Goal: Task Accomplishment & Management: Use online tool/utility

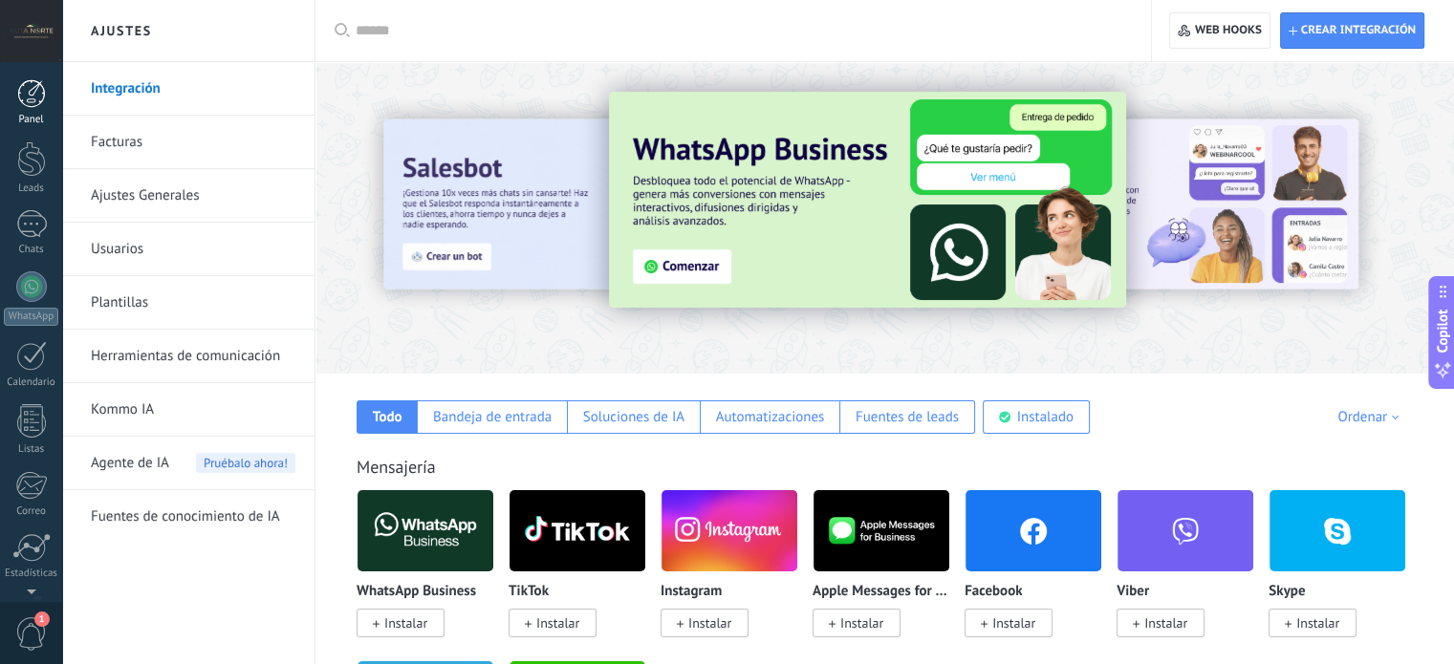
click at [31, 93] on div at bounding box center [31, 93] width 29 height 29
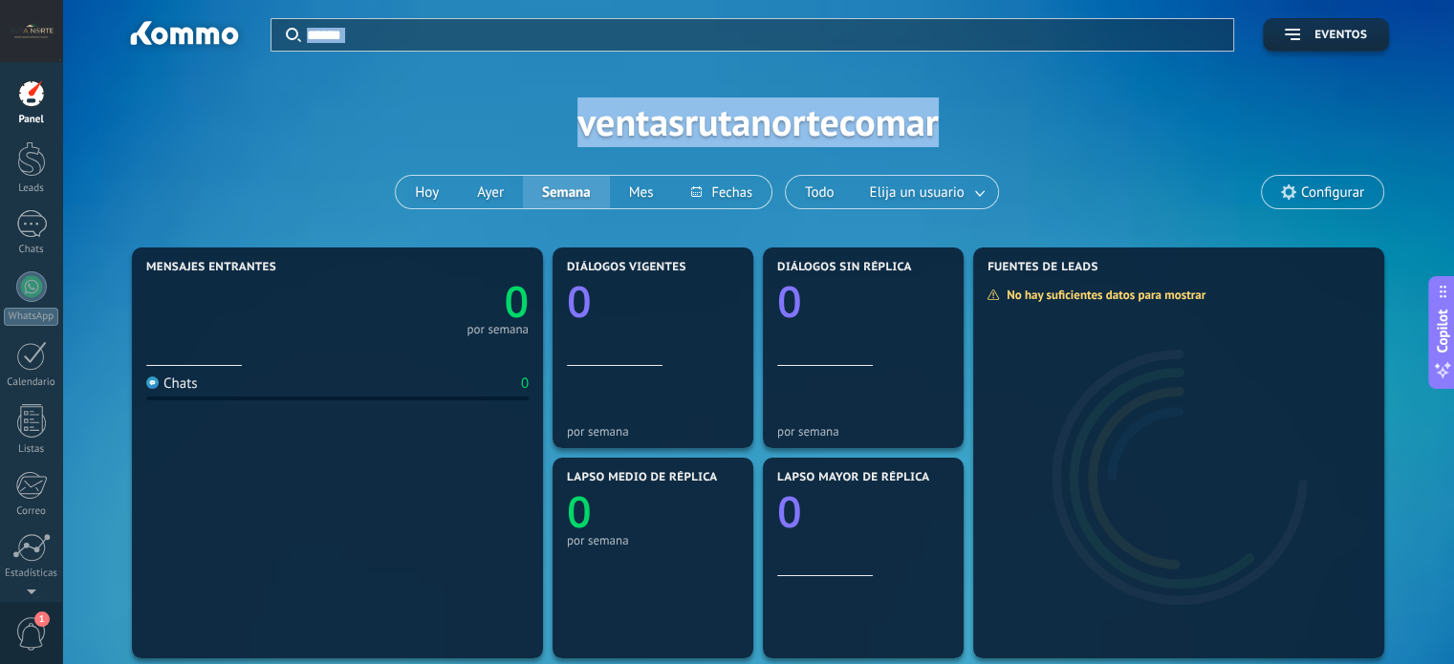
drag, startPoint x: 107, startPoint y: 30, endPoint x: 255, endPoint y: 65, distance: 152.3
click at [255, 65] on div "Aplicar Eventos ventasrutanortecomar [DATE] [DATE] Semana Mes Todo Elija un usu…" at bounding box center [758, 121] width 1335 height 243
click at [282, 84] on div "Aplicar Eventos ventasrutanortecomar [DATE] [DATE] Semana Mes Todo Elija un usu…" at bounding box center [758, 121] width 1335 height 243
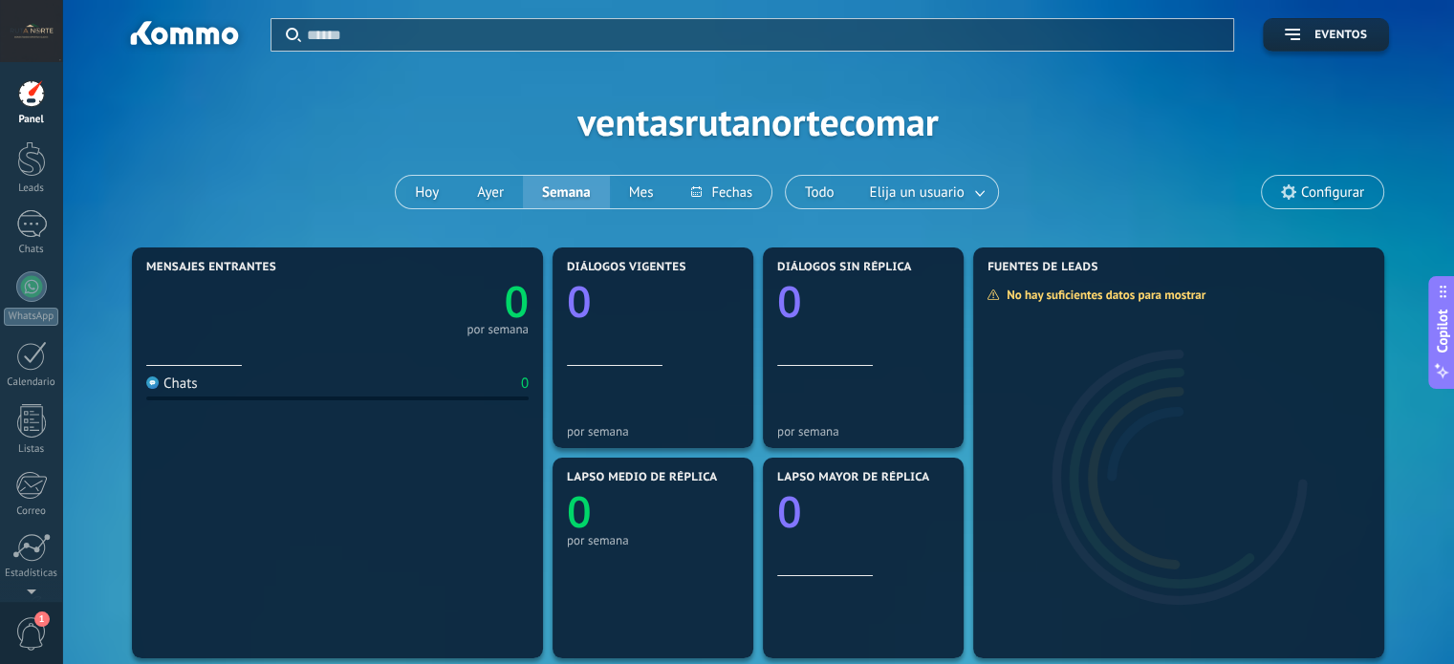
click at [128, 186] on div "Aplicar Eventos ventasrutanortecomar [DATE] [DATE] Semana Mes Todo Elija un usu…" at bounding box center [758, 121] width 1335 height 243
click at [33, 278] on div at bounding box center [31, 286] width 31 height 31
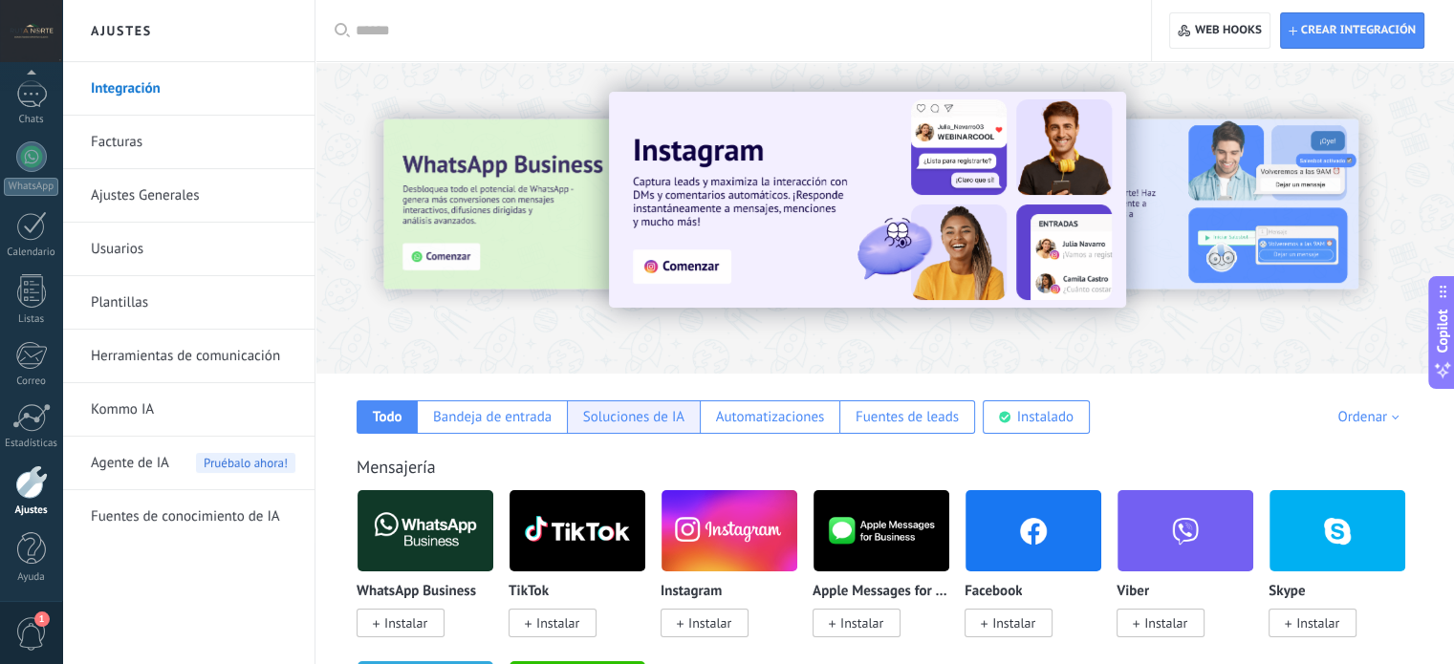
scroll to position [191, 0]
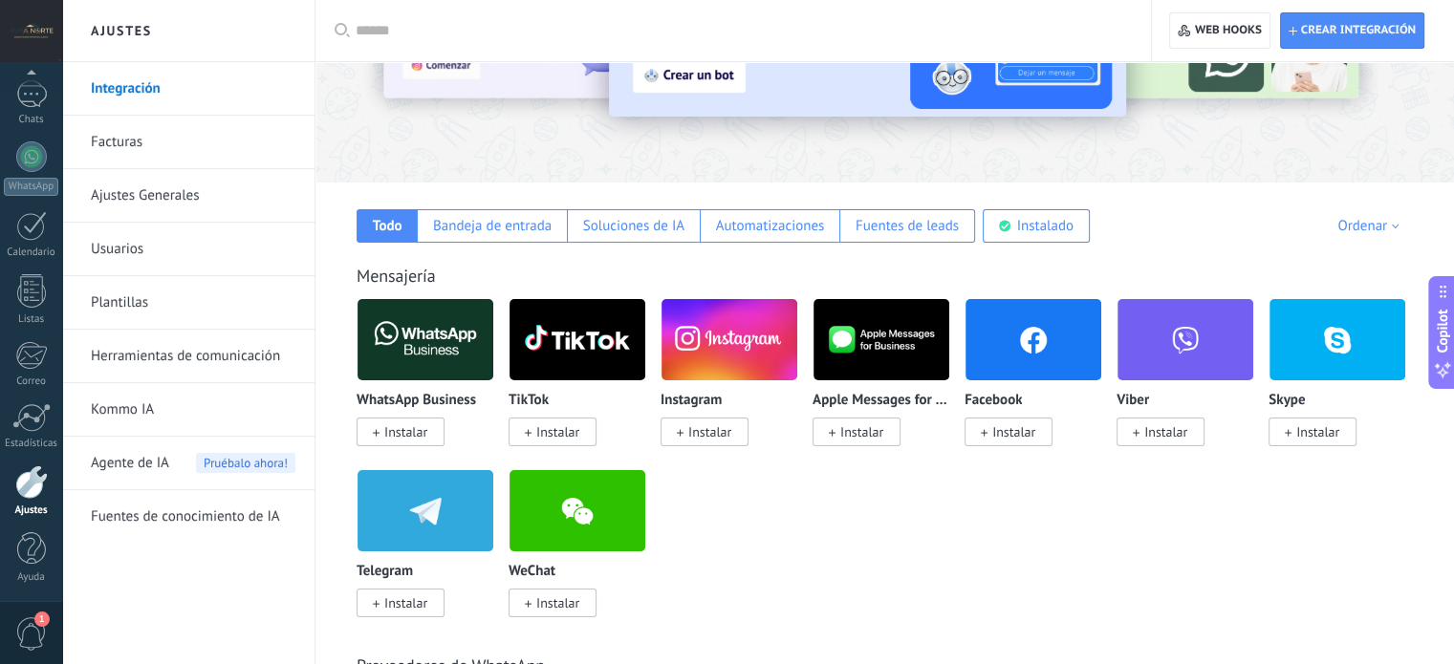
click at [1011, 445] on span "Instalar" at bounding box center [1009, 432] width 88 height 29
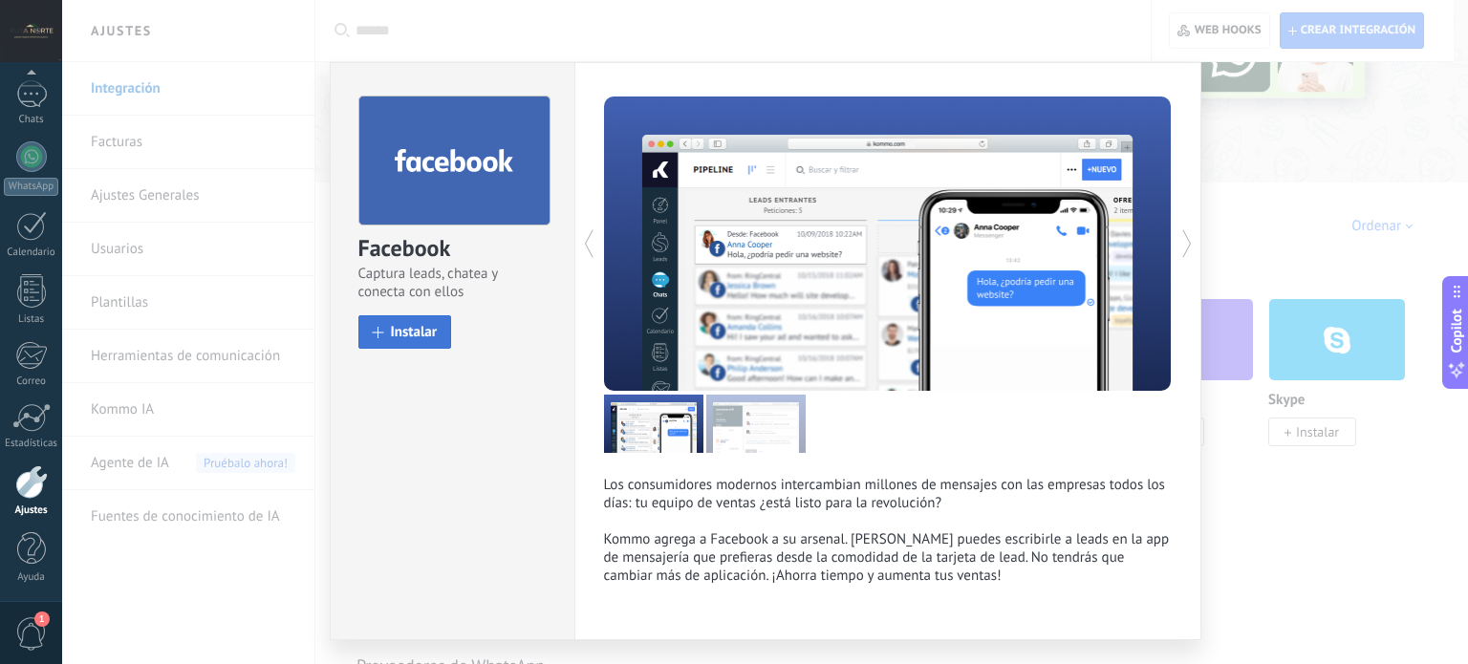
click at [412, 317] on button "Instalar" at bounding box center [405, 331] width 94 height 33
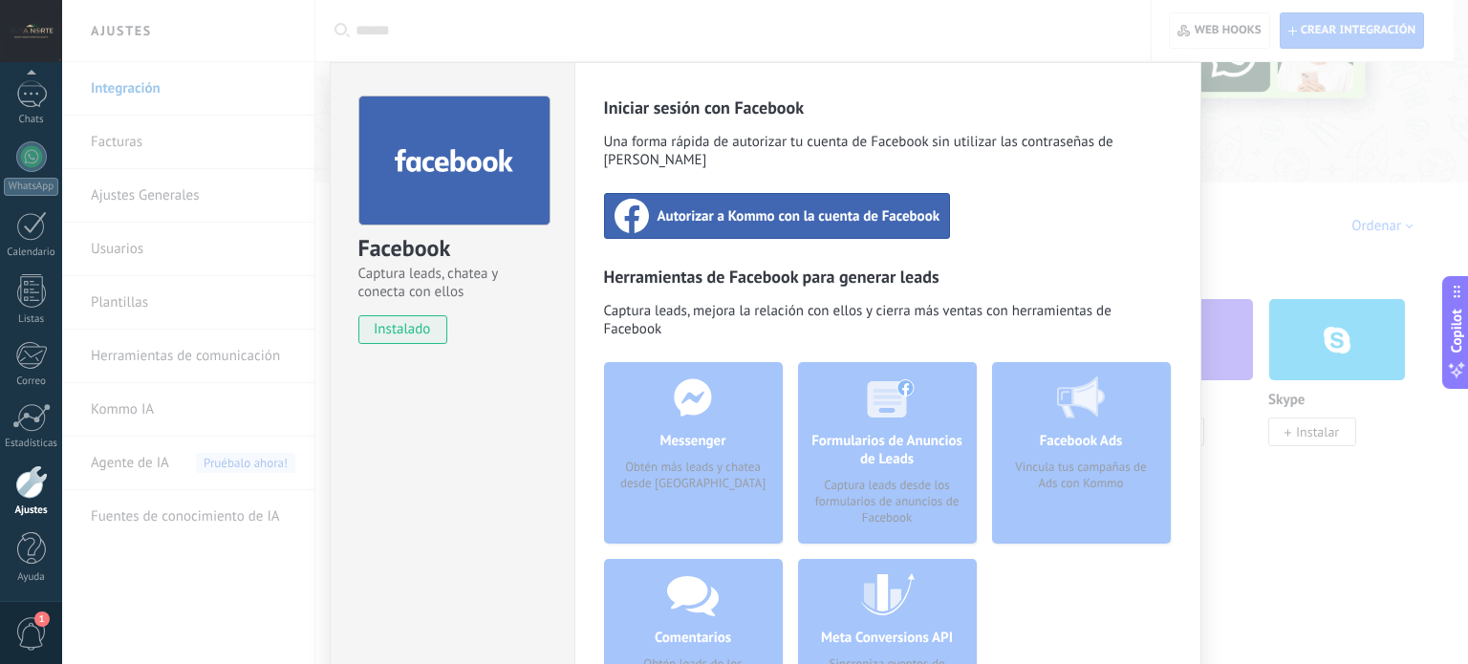
click at [715, 208] on div "Autorizar a Kommo con la cuenta de Facebook" at bounding box center [777, 216] width 347 height 46
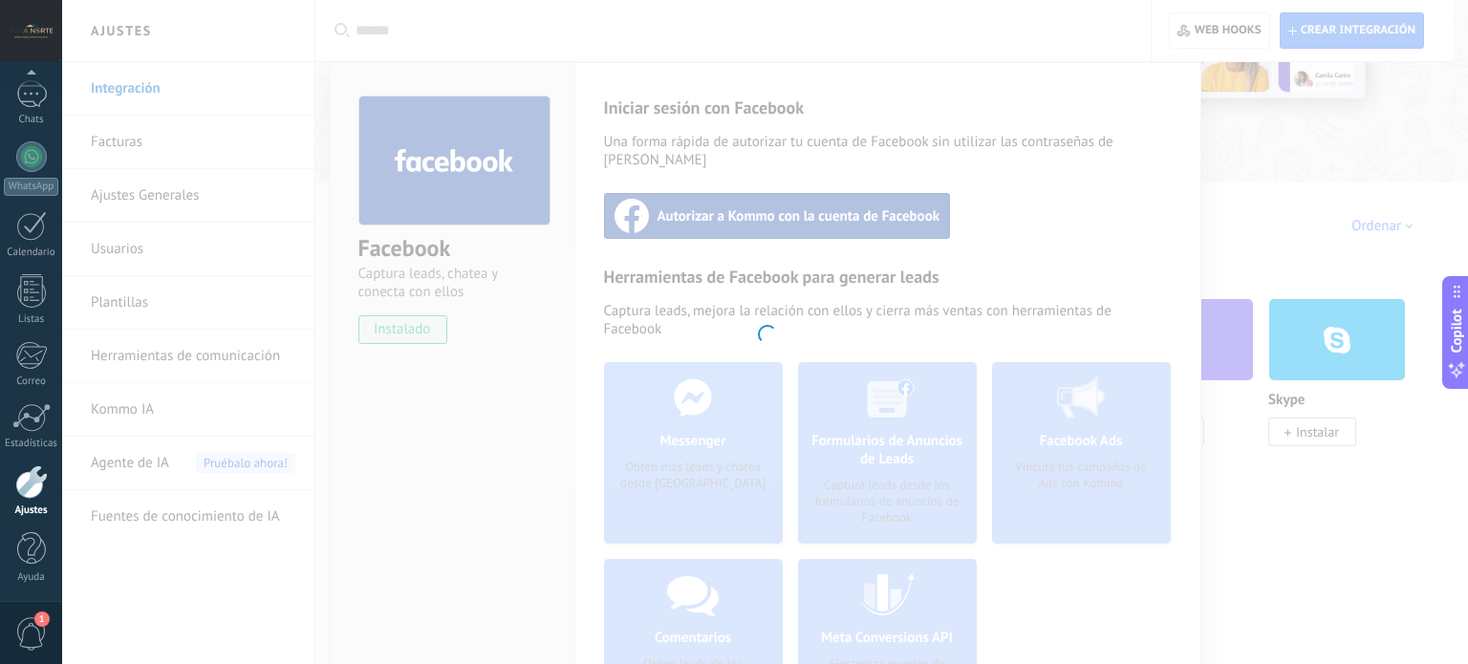
click at [1273, 133] on div at bounding box center [765, 332] width 1406 height 664
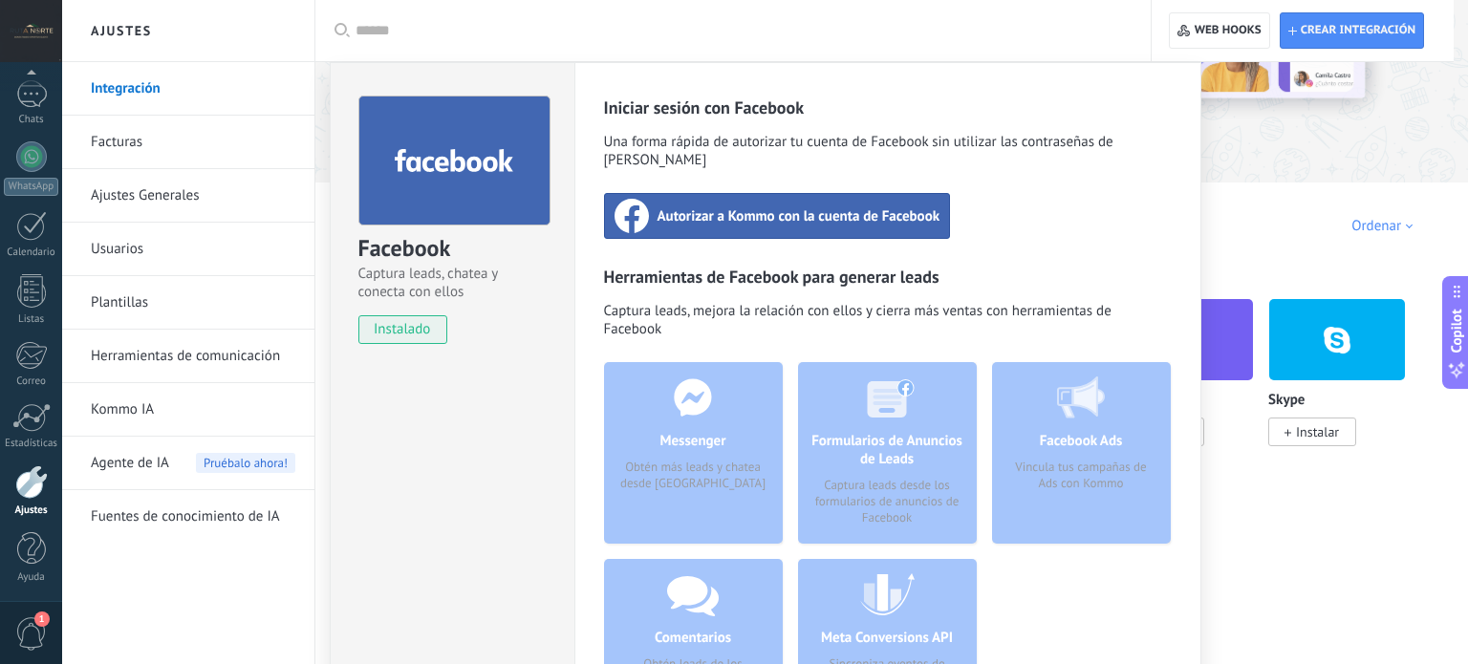
click at [498, 375] on div "Facebook Captura leads, chatea y conecta con ellos instalado Desinstalar" at bounding box center [452, 436] width 245 height 749
click at [1405, 102] on div "Facebook Captura leads, chatea y conecta con ellos instalado Desinstalar Inicia…" at bounding box center [765, 332] width 1406 height 664
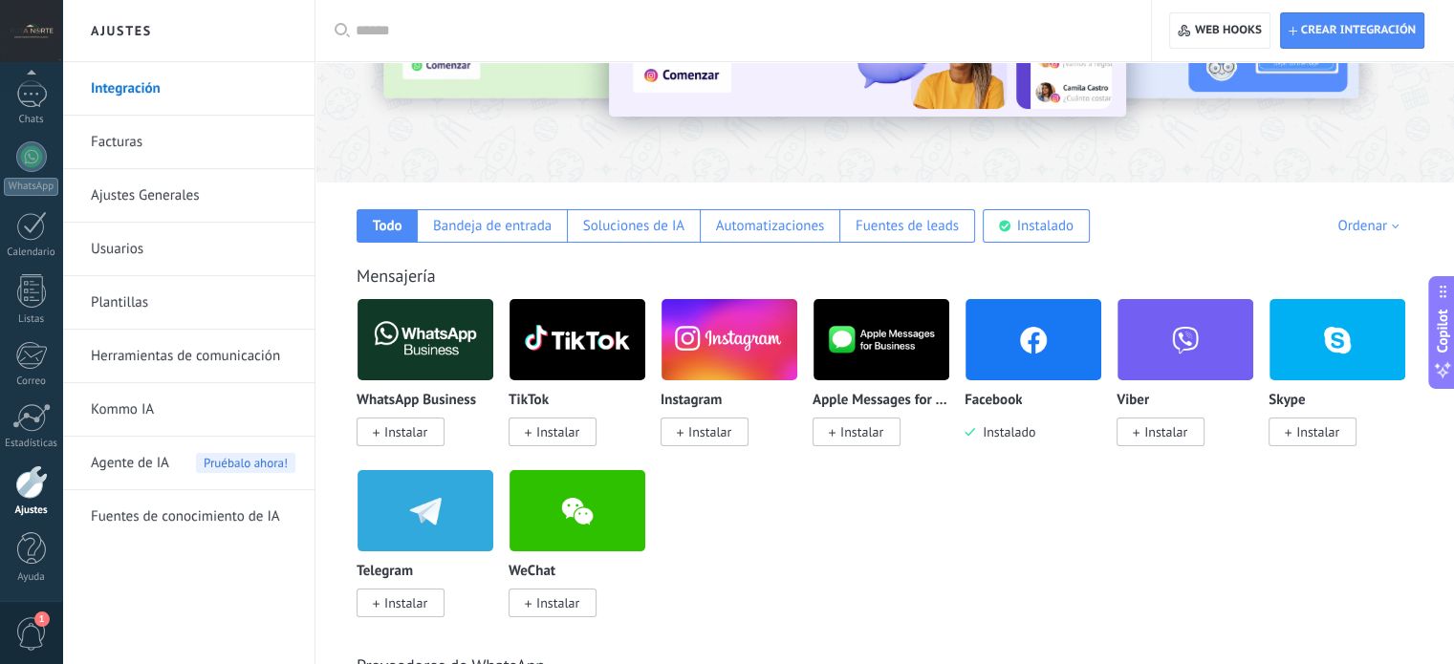
drag, startPoint x: 752, startPoint y: 573, endPoint x: 351, endPoint y: 255, distance: 511.8
click at [356, 251] on div "Mensajería WhatsApp Business Instalar TikTok Instalar Instagram Instalar Apple …" at bounding box center [885, 422] width 1100 height 390
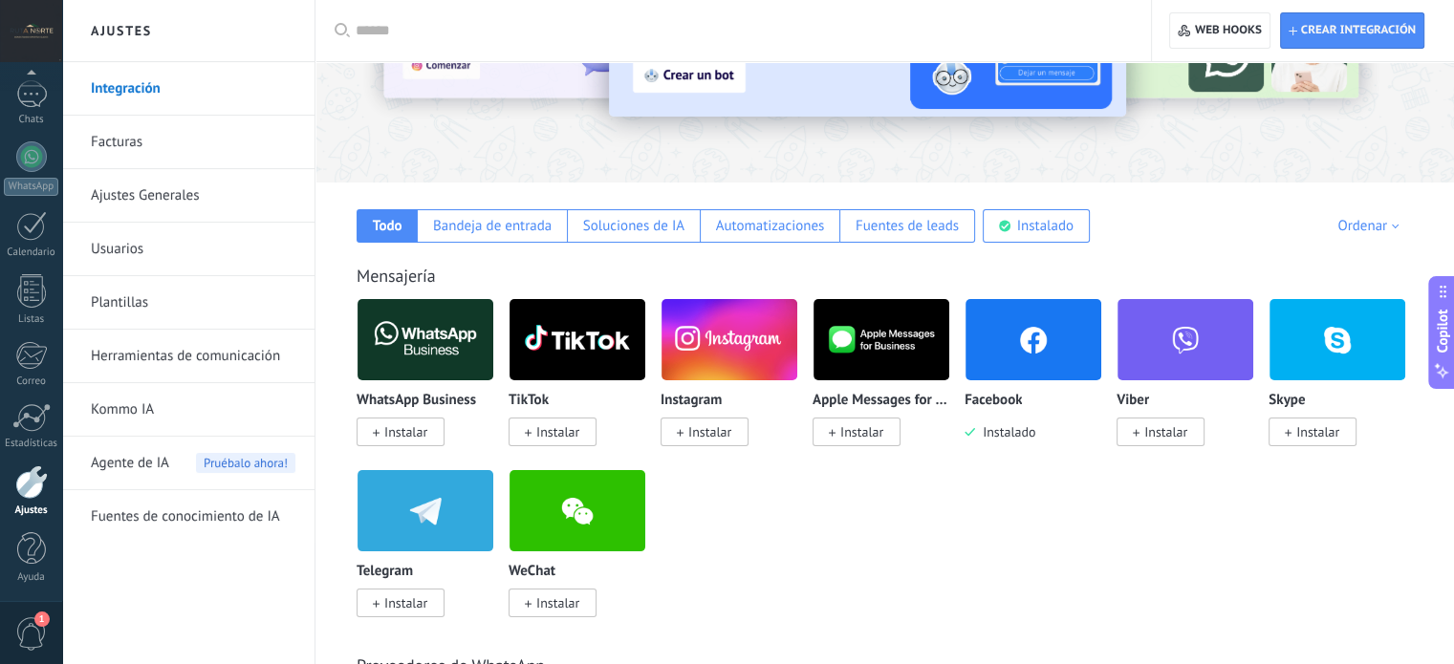
drag, startPoint x: 350, startPoint y: 255, endPoint x: 756, endPoint y: 548, distance: 500.6
click at [756, 548] on div "Mensajería WhatsApp Business Instalar TikTok Instalar Instagram Instalar Apple …" at bounding box center [885, 422] width 1100 height 390
drag, startPoint x: 769, startPoint y: 550, endPoint x: 327, endPoint y: 263, distance: 526.6
drag, startPoint x: 327, startPoint y: 263, endPoint x: 683, endPoint y: 546, distance: 454.5
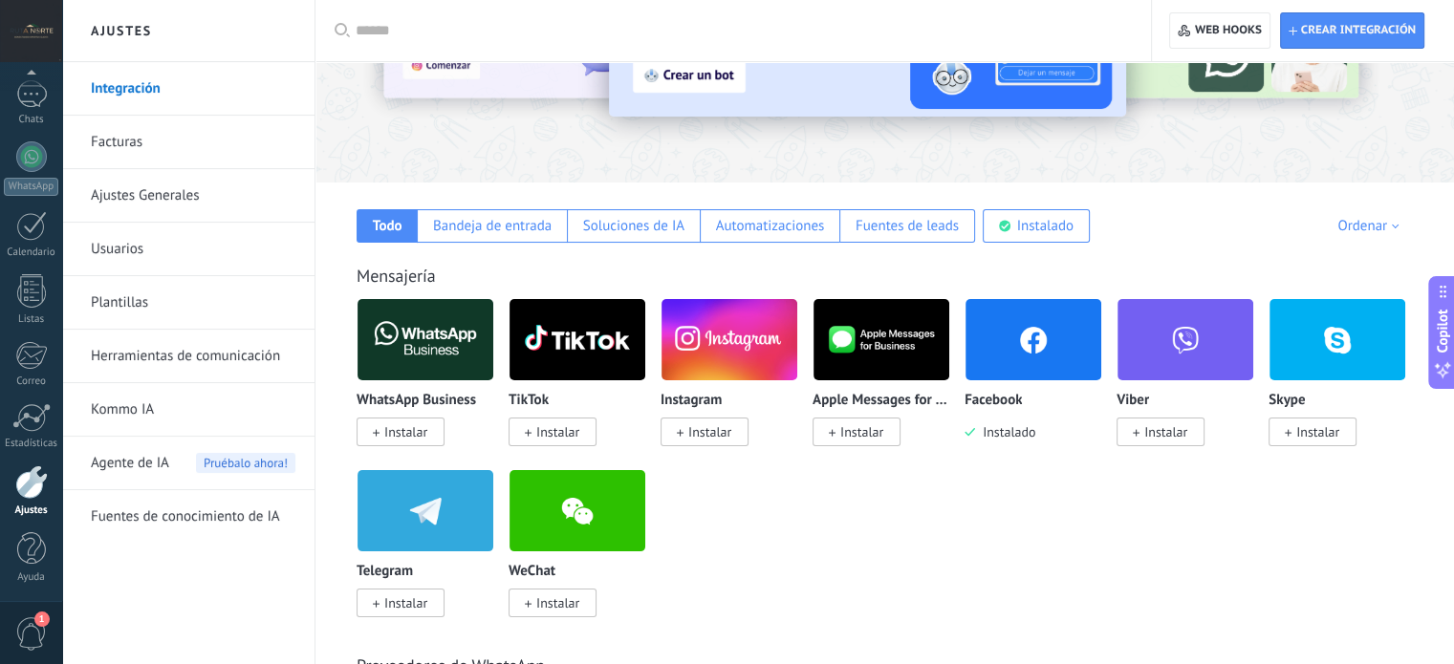
click at [985, 423] on div "Facebook Instalado" at bounding box center [1034, 417] width 138 height 49
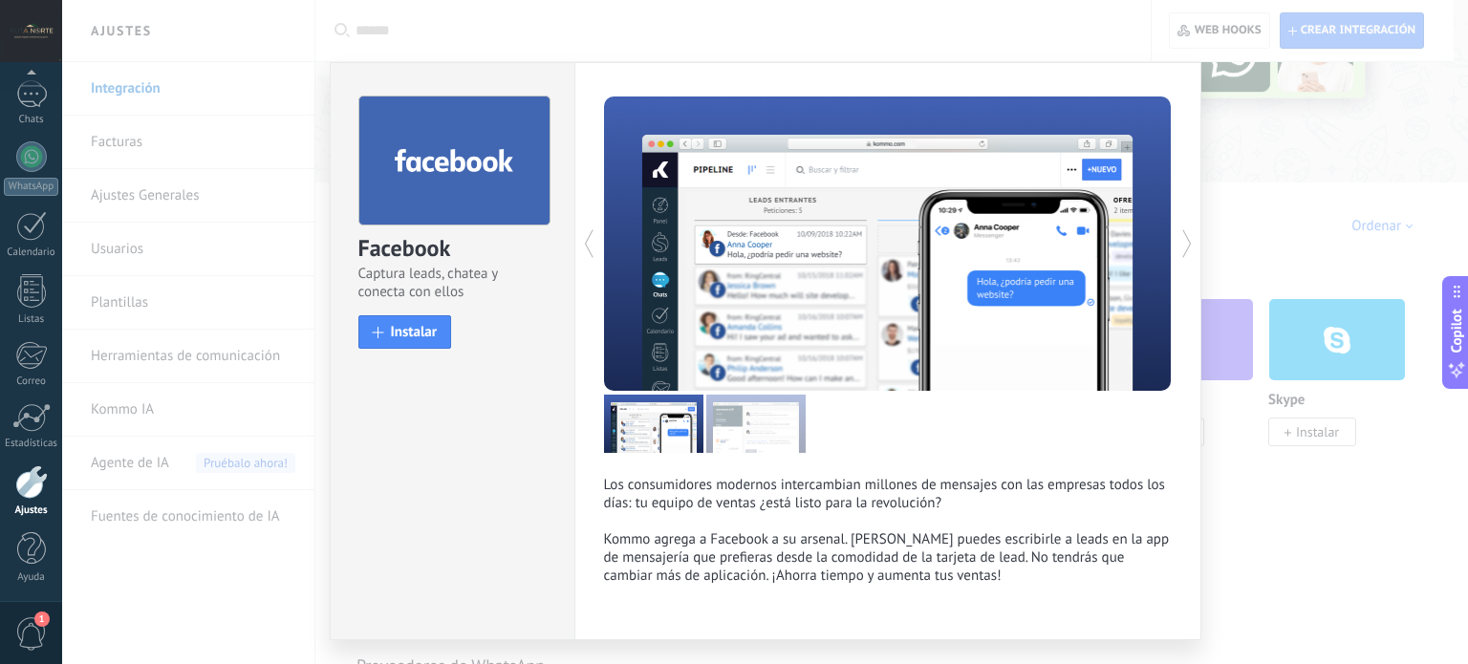
click at [1315, 145] on div "Facebook Captura leads, chatea y conecta con ellos install Instalar Los consumi…" at bounding box center [765, 332] width 1406 height 664
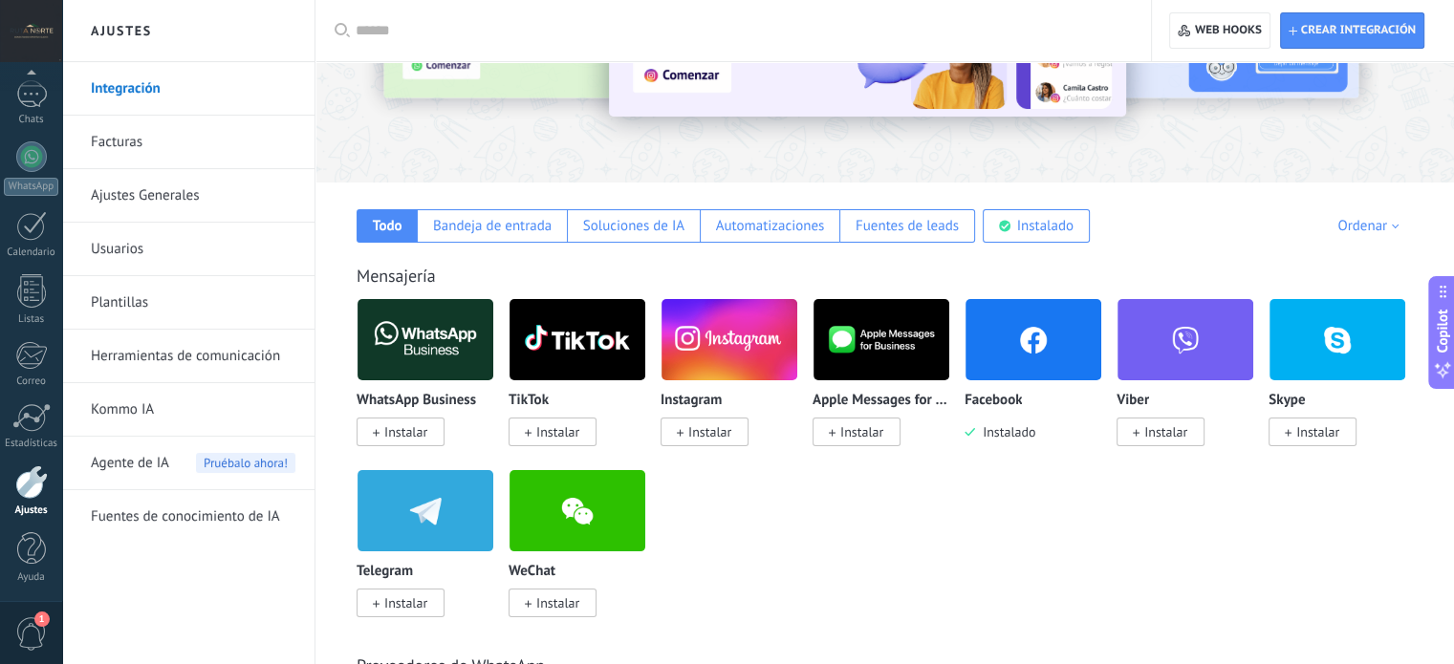
drag, startPoint x: 696, startPoint y: 584, endPoint x: 322, endPoint y: 298, distance: 470.5
drag, startPoint x: 344, startPoint y: 293, endPoint x: 744, endPoint y: 576, distance: 489.6
click at [757, 569] on div "WhatsApp Business Instalar TikTok Instalar Instagram Instalar Apple Messages fo…" at bounding box center [895, 469] width 1076 height 342
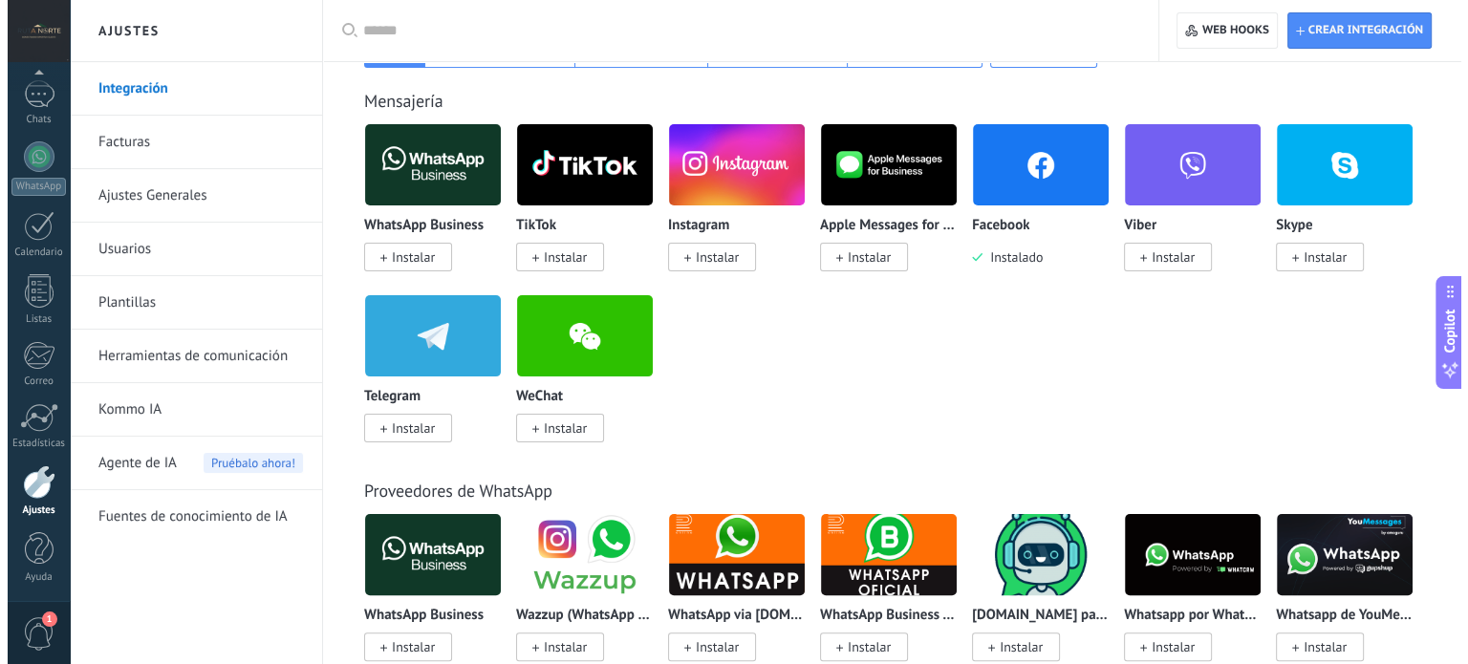
scroll to position [382, 0]
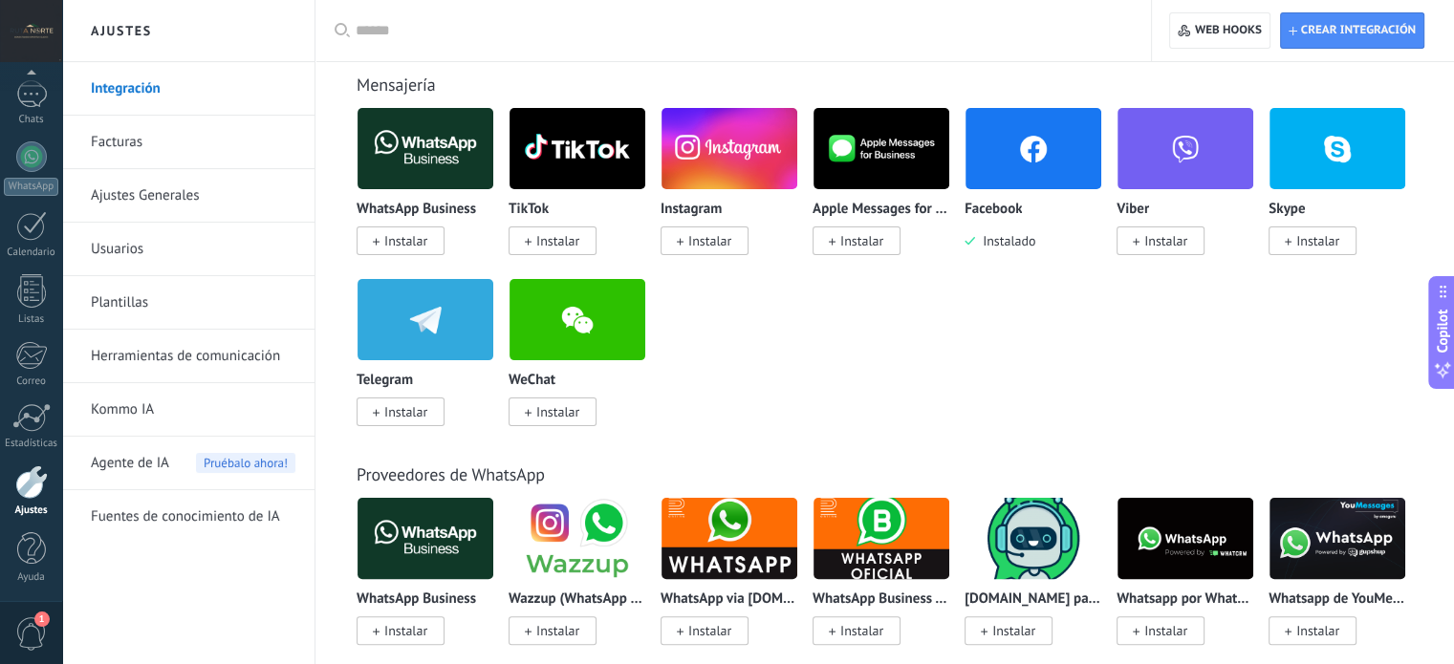
click at [988, 240] on span "Instalado" at bounding box center [1005, 240] width 60 height 17
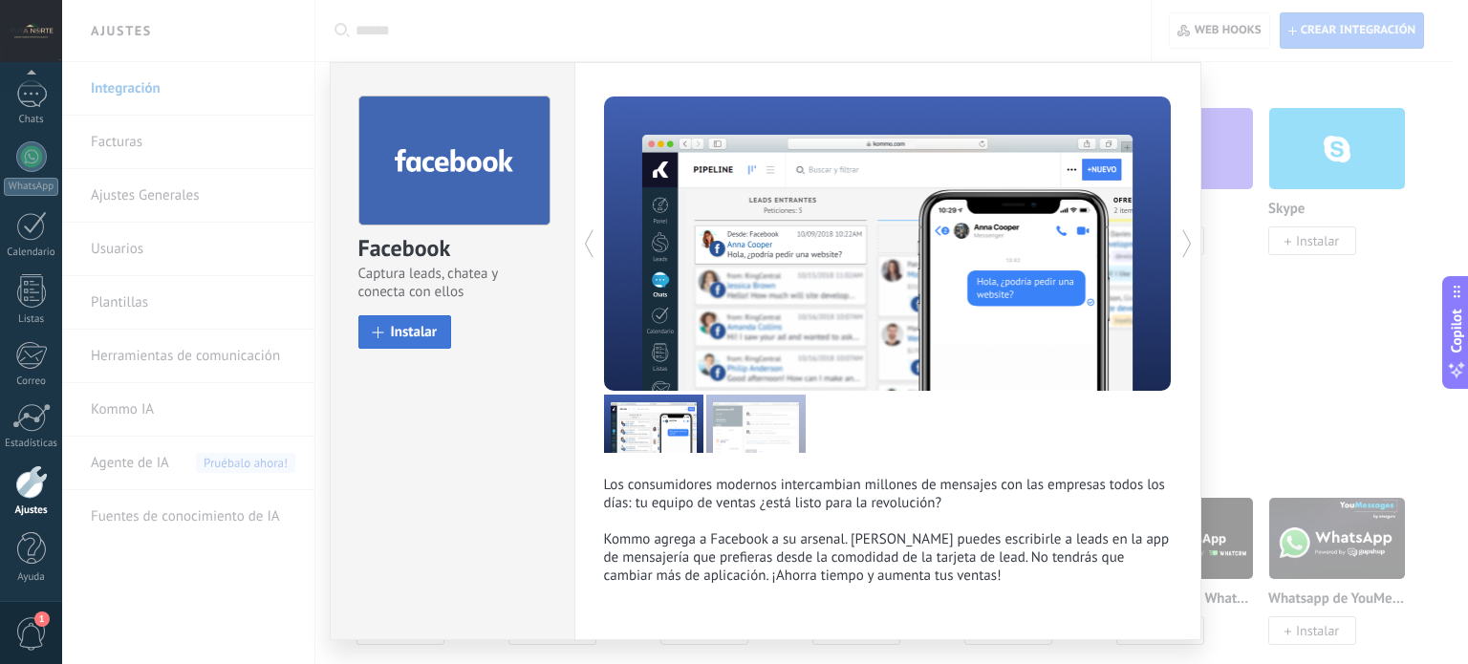
click at [413, 342] on button "Instalar" at bounding box center [405, 331] width 94 height 33
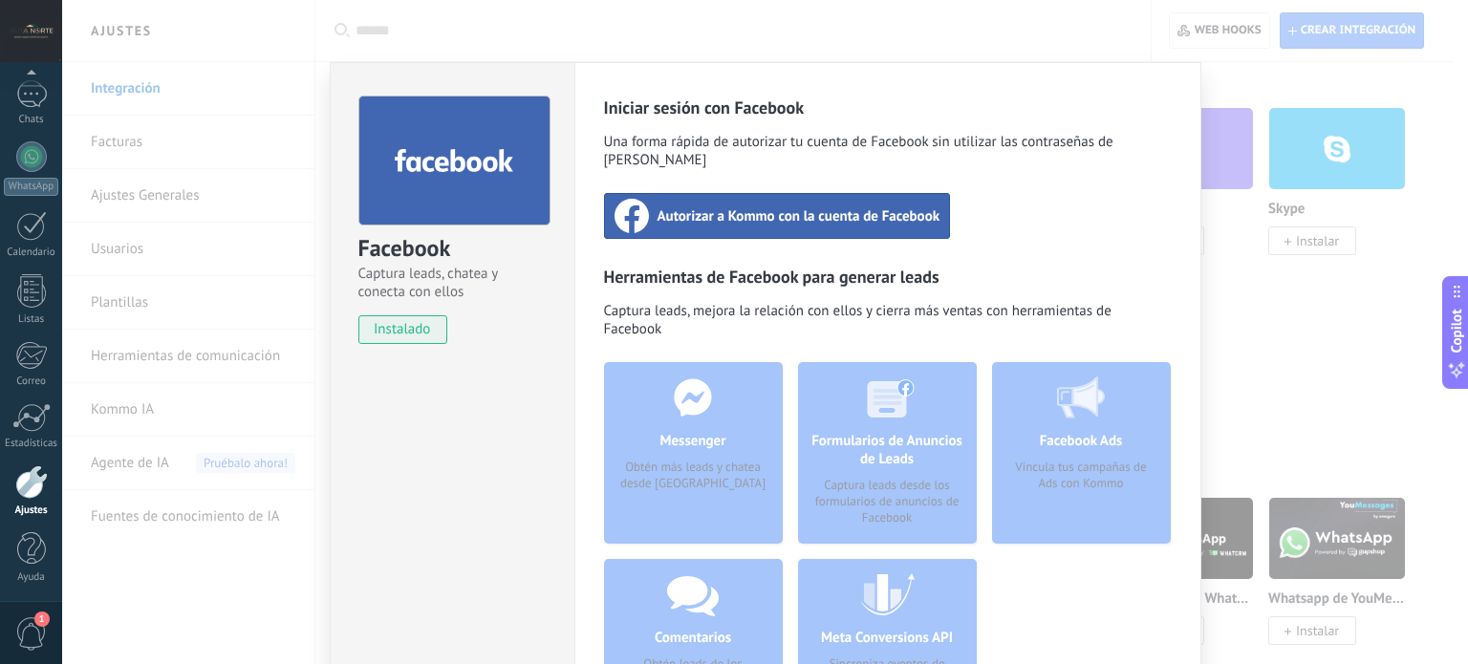
click at [740, 206] on span "Autorizar a Kommo con la cuenta de Facebook" at bounding box center [799, 215] width 283 height 19
